Goal: Find specific page/section: Find specific page/section

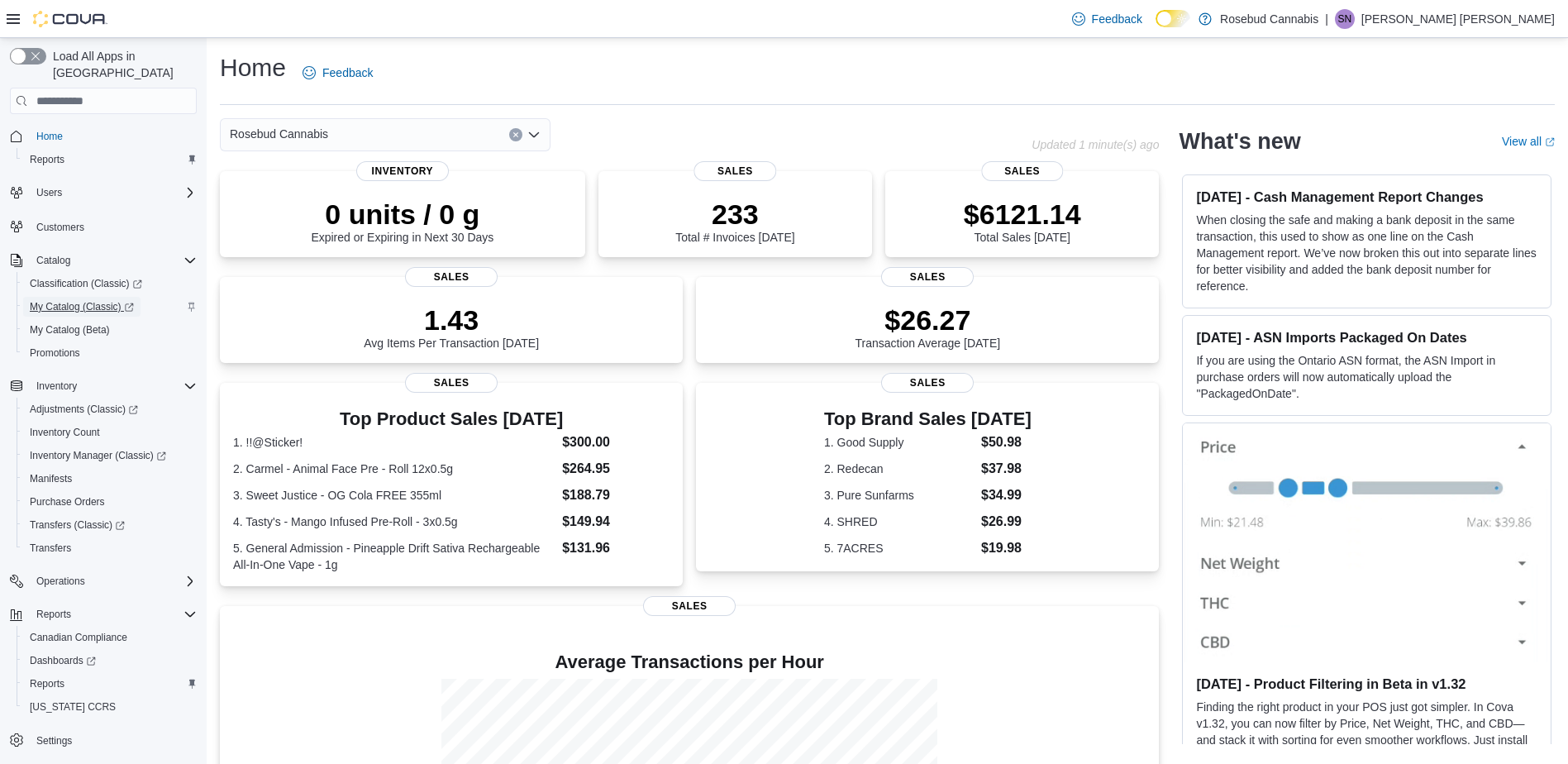
click at [70, 300] on span "My Catalog (Classic)" at bounding box center [82, 306] width 104 height 13
